Goal: Task Accomplishment & Management: Manage account settings

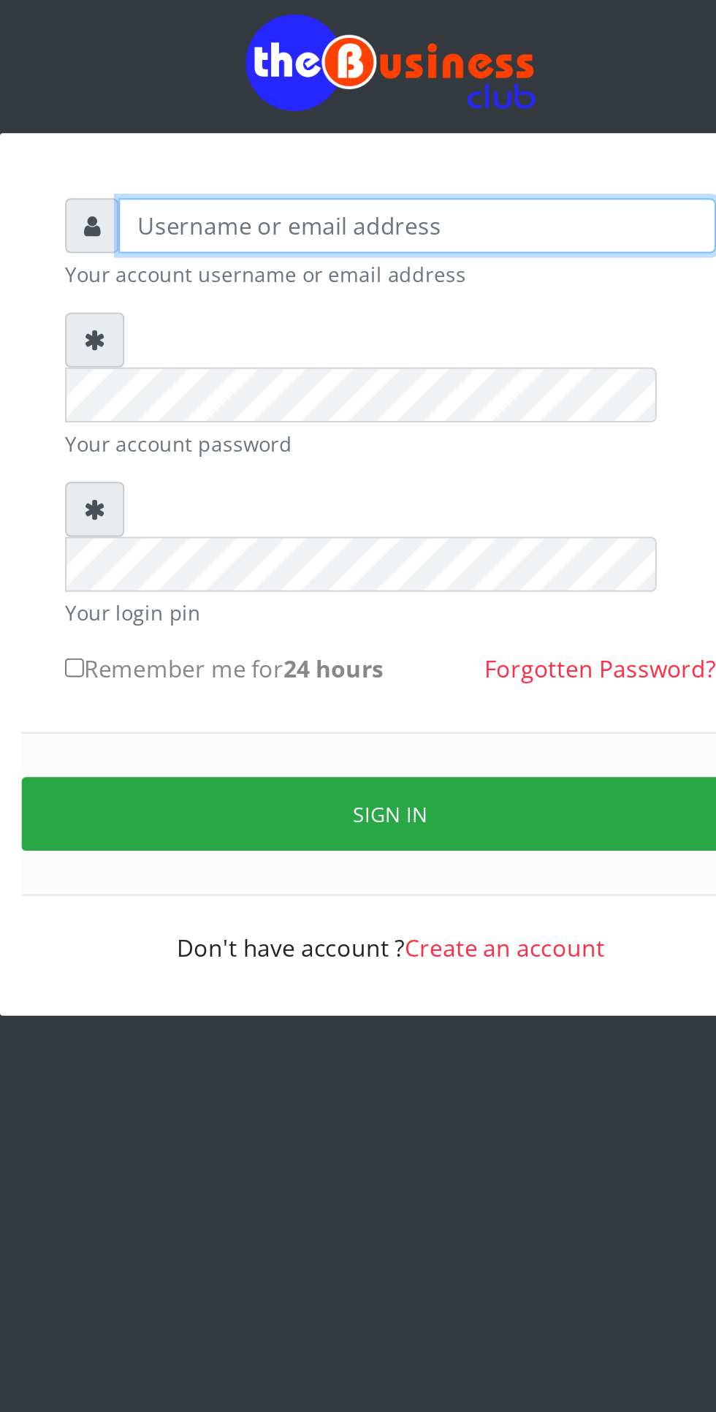
click at [271, 234] on input "text" at bounding box center [372, 220] width 302 height 28
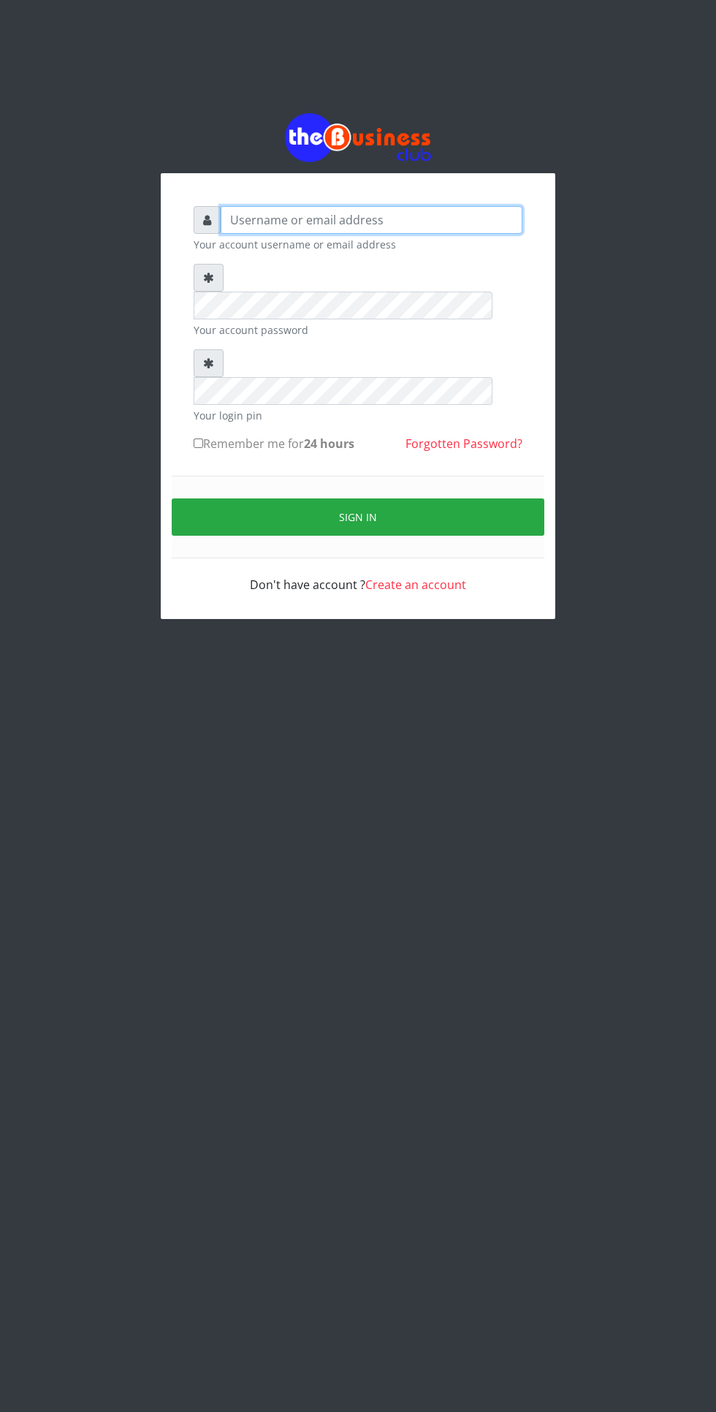
click at [389, 232] on input "text" at bounding box center [372, 220] width 302 height 28
type input "Mlanga"
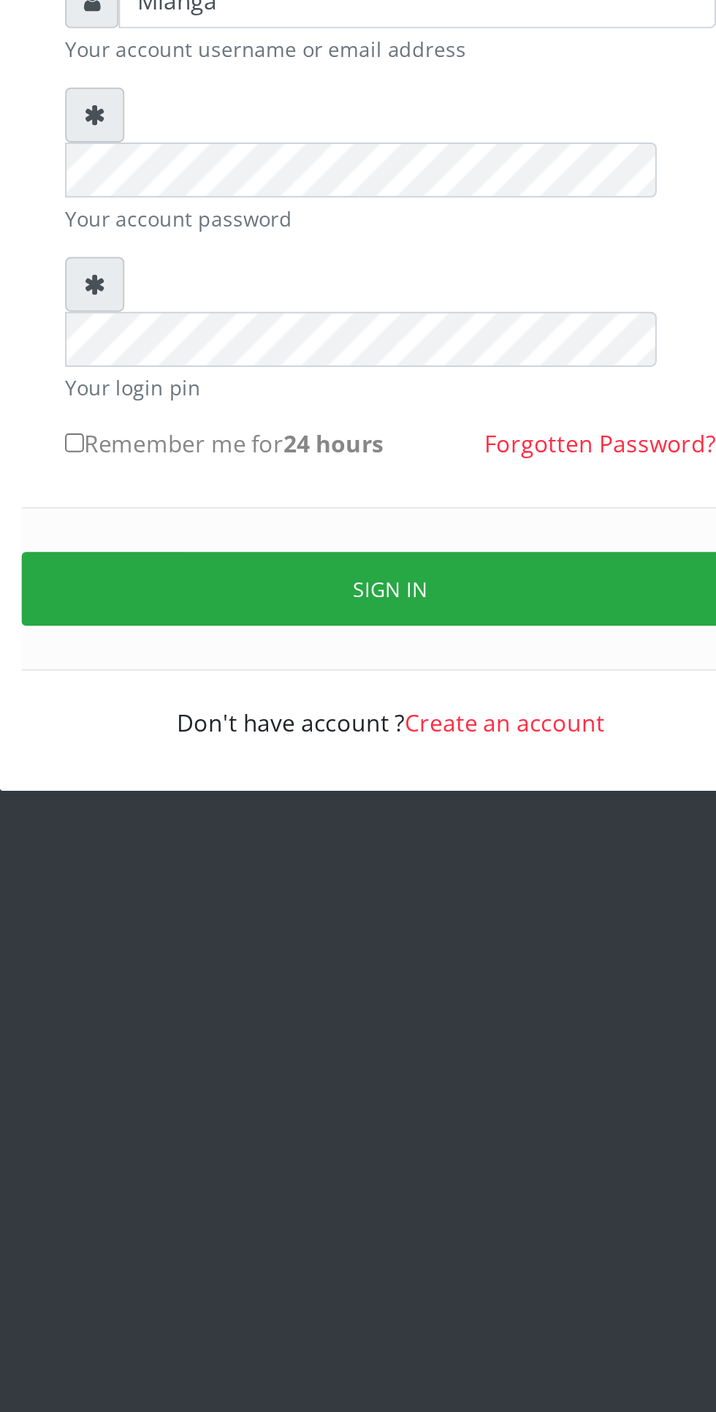
click at [393, 498] on button "Sign in" at bounding box center [358, 516] width 373 height 37
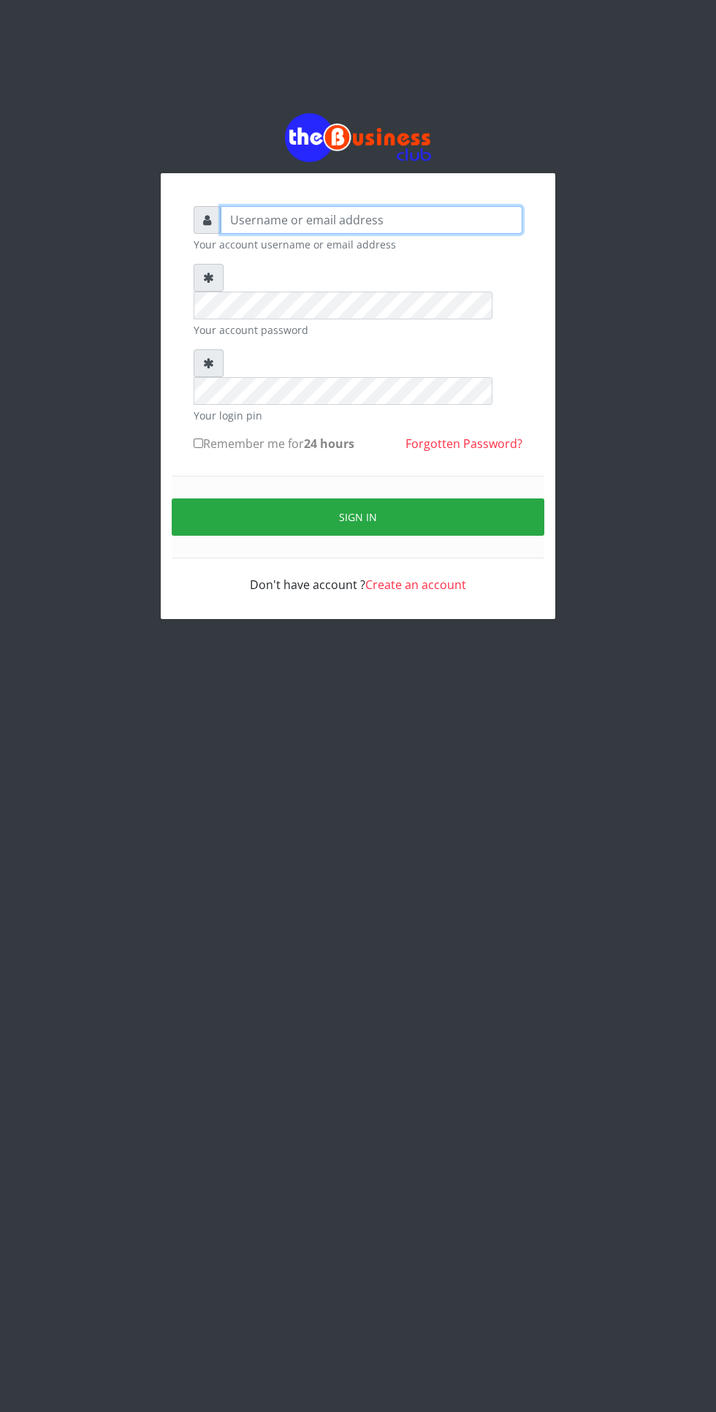
type input "Mlanga"
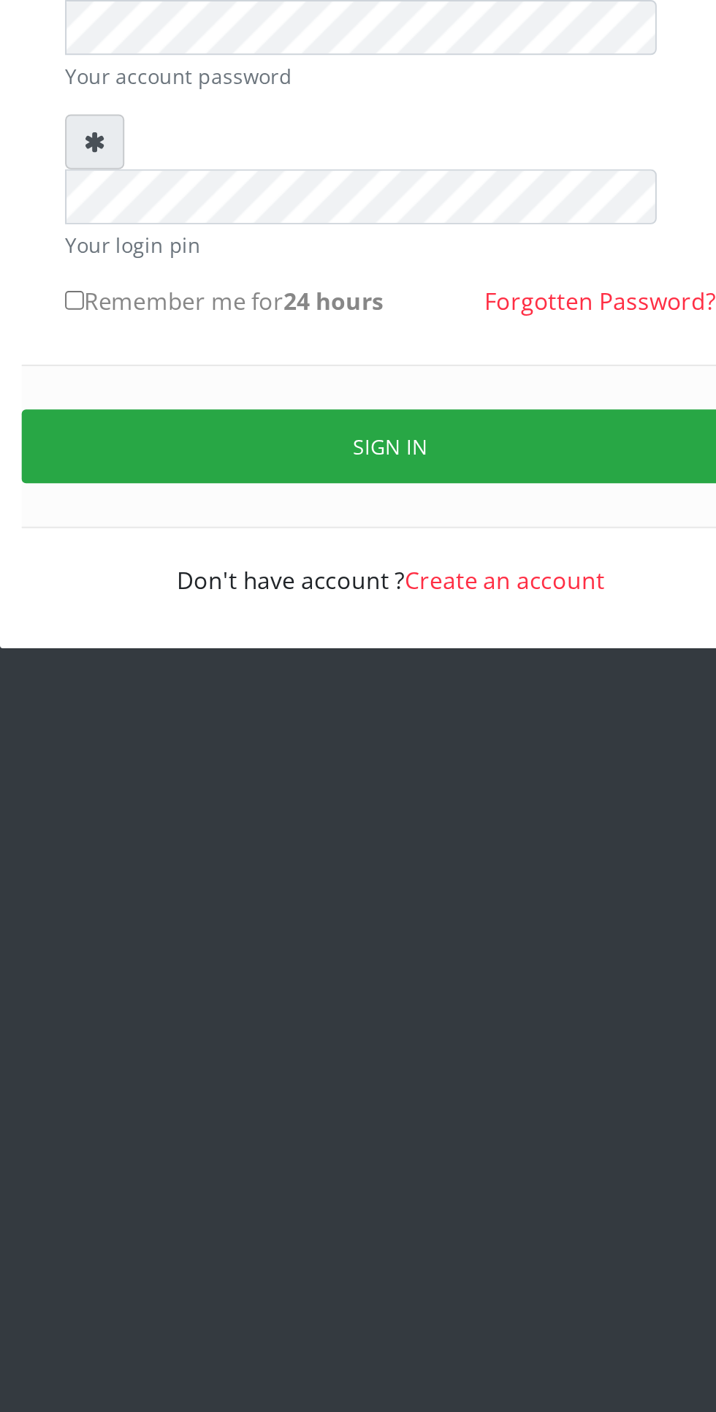
click at [384, 498] on button "Sign in" at bounding box center [358, 516] width 373 height 37
